Goal: Obtain resource: Download file/media

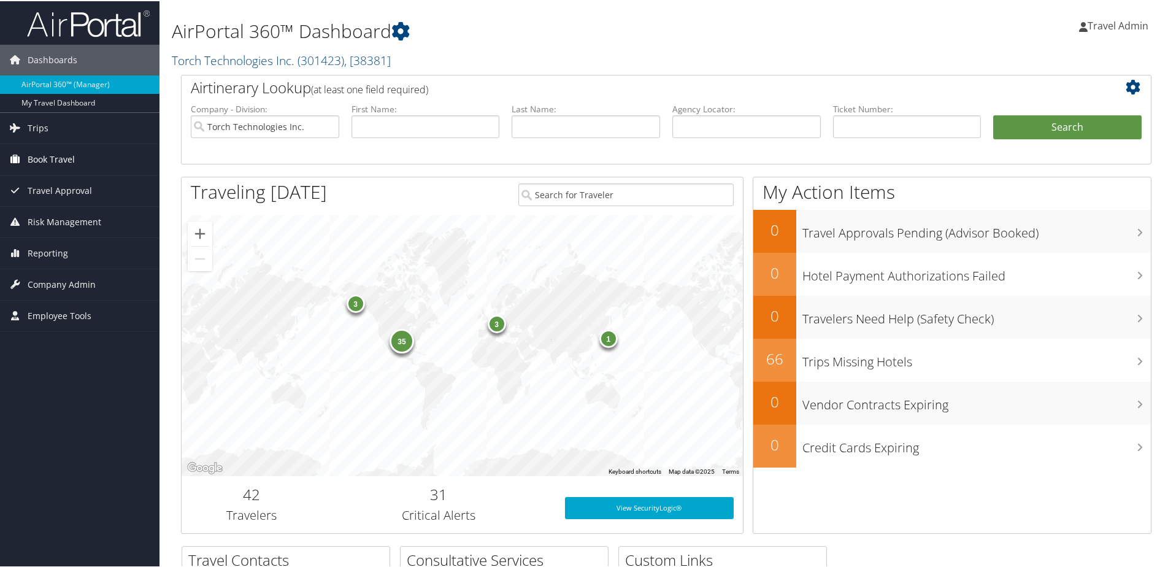
click at [72, 161] on span "Book Travel" at bounding box center [51, 158] width 47 height 31
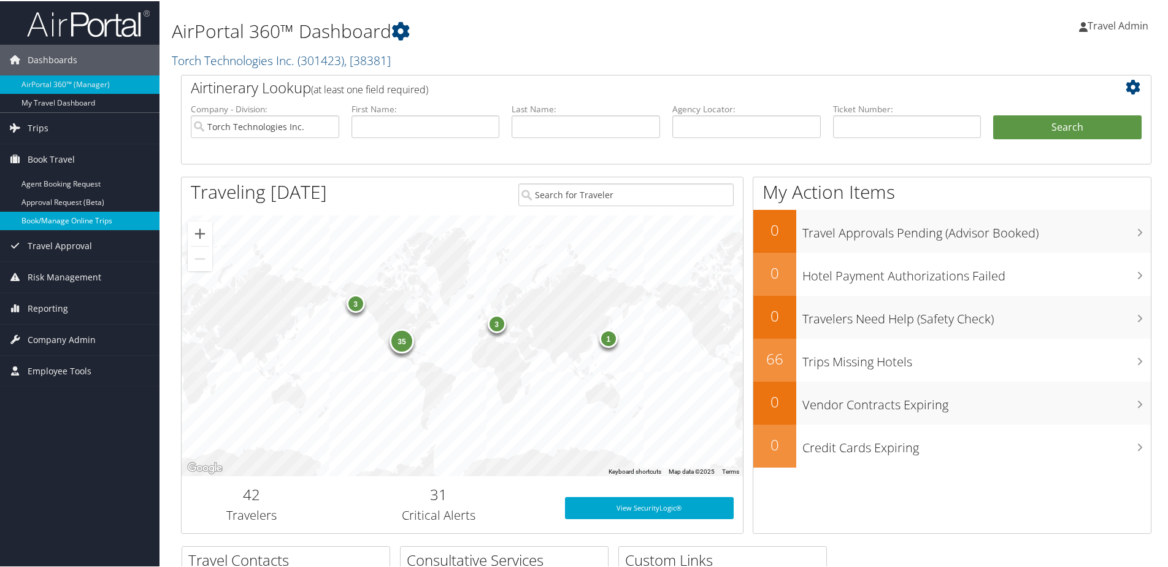
click at [72, 212] on link "Book/Manage Online Trips" at bounding box center [80, 219] width 160 height 18
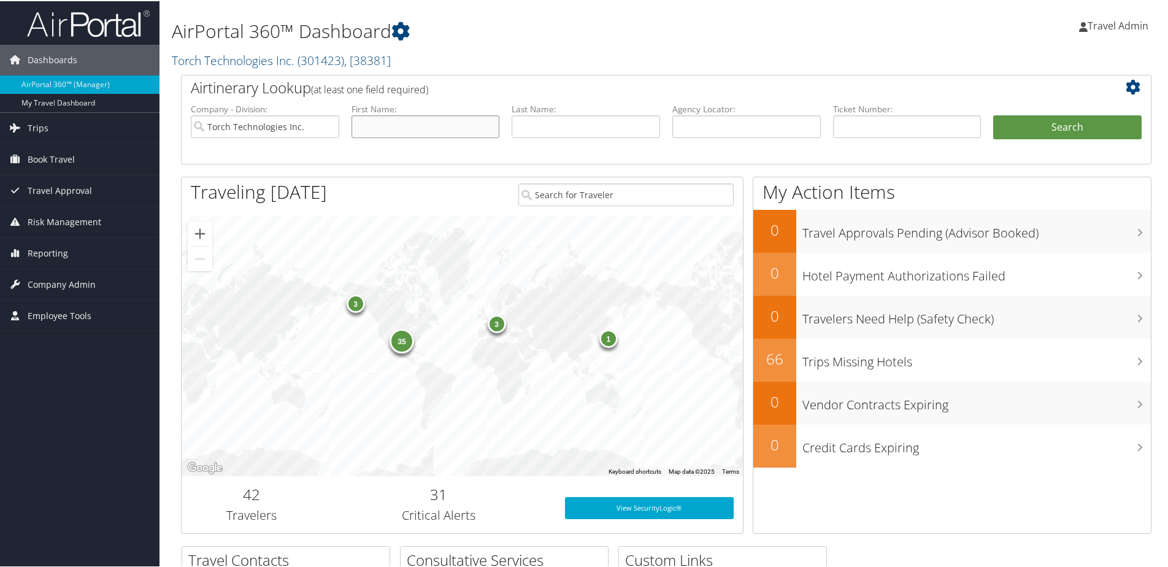
click at [426, 126] on input "text" at bounding box center [426, 125] width 148 height 23
type input "Reginald"
type input "autry"
click at [993, 114] on button "Search" at bounding box center [1067, 126] width 148 height 25
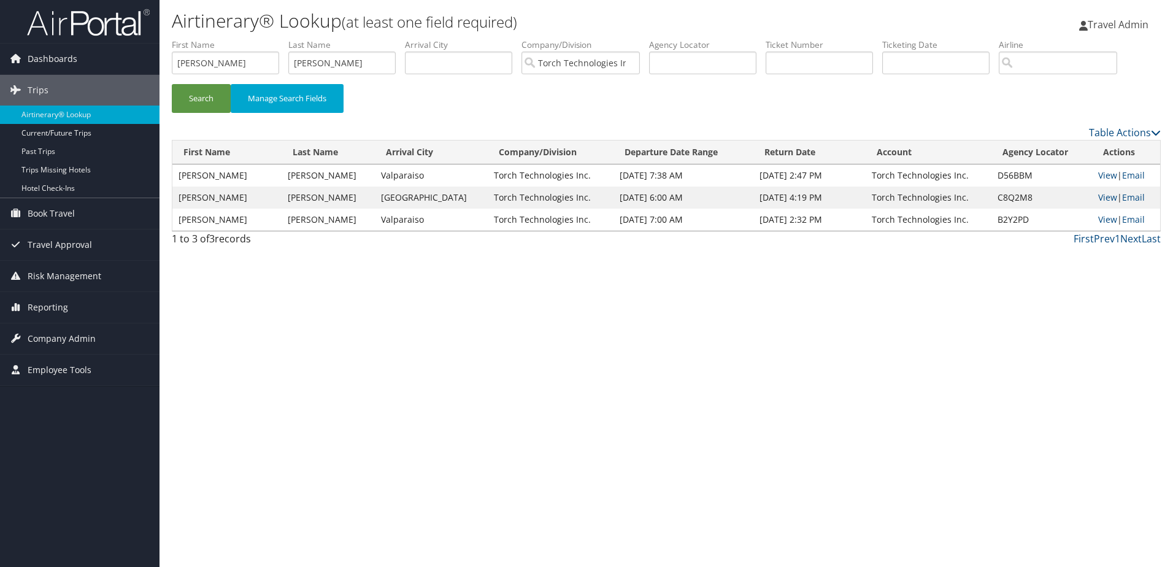
click at [694, 171] on td "Aug 26, 2025 7:38 AM" at bounding box center [684, 175] width 140 height 22
click at [1099, 177] on link "View" at bounding box center [1107, 175] width 19 height 12
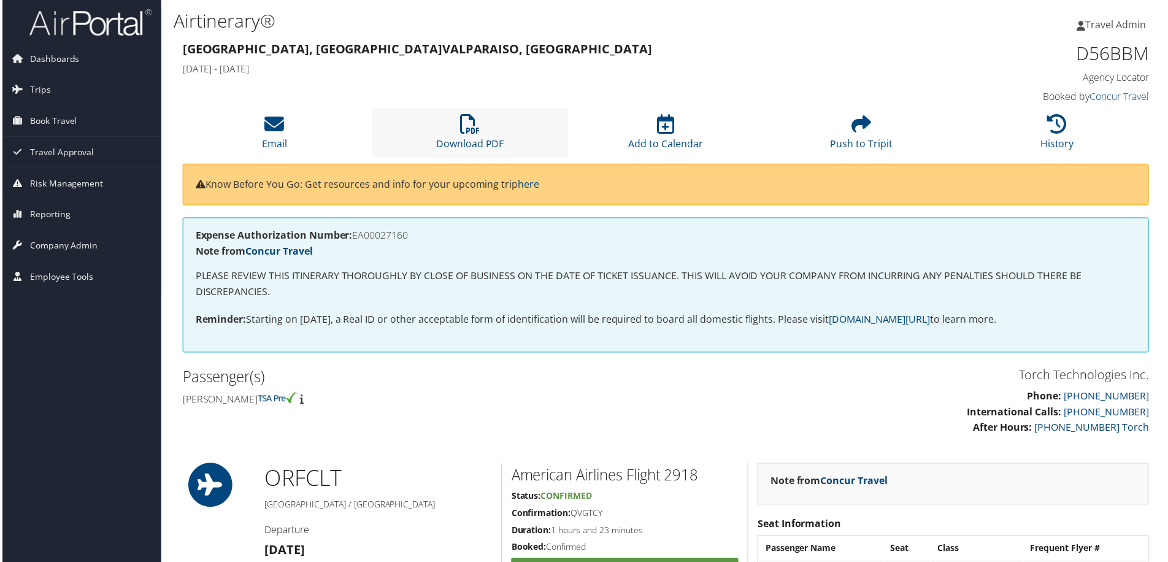
click at [483, 133] on li "Download PDF" at bounding box center [469, 134] width 196 height 50
